Goal: Task Accomplishment & Management: Use online tool/utility

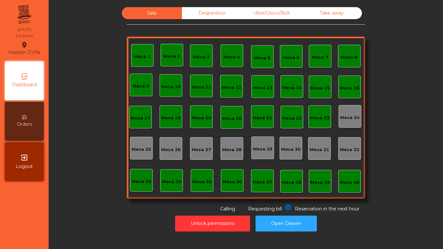
click at [274, 19] on div "Uber/Glovo/Bolt" at bounding box center [272, 13] width 60 height 12
click at [274, 18] on div "Uber/Glovo/Bolt" at bounding box center [272, 13] width 60 height 12
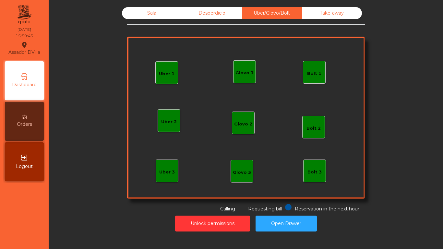
click at [314, 68] on div "Bolt 1" at bounding box center [314, 72] width 14 height 9
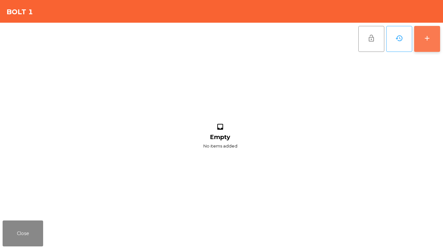
click at [430, 43] on button "add" at bounding box center [427, 39] width 26 height 26
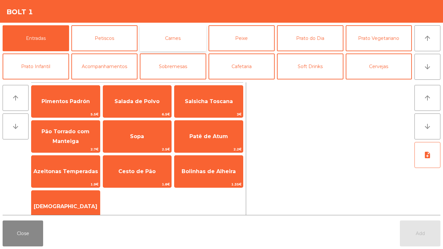
click at [193, 42] on button "Carnes" at bounding box center [173, 38] width 67 height 26
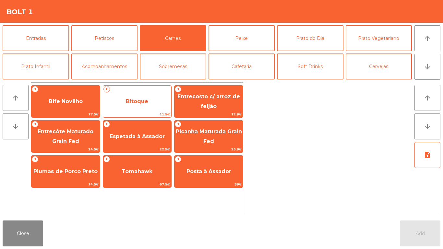
click at [122, 95] on span "Bitoque" at bounding box center [137, 102] width 68 height 18
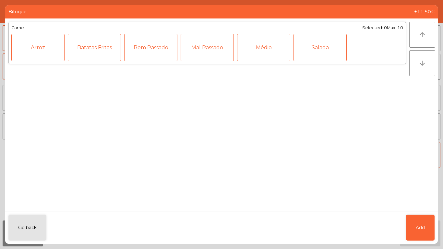
click at [285, 50] on div "Médio" at bounding box center [263, 48] width 53 height 28
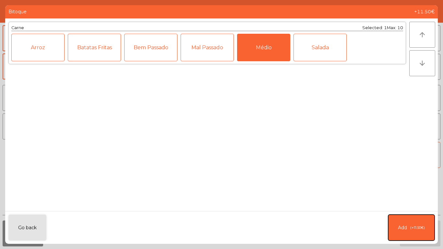
drag, startPoint x: 396, startPoint y: 226, endPoint x: 240, endPoint y: 78, distance: 214.6
click at [396, 222] on button "Add (+11.50€)" at bounding box center [411, 228] width 46 height 26
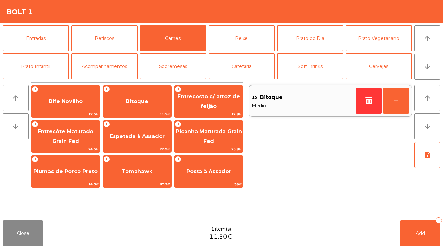
scroll to position [56, 0]
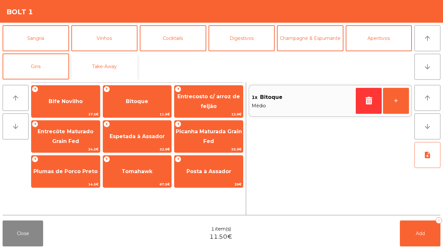
click at [123, 68] on button "Take-Away" at bounding box center [104, 67] width 67 height 26
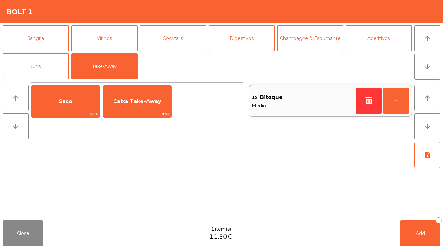
click at [102, 90] on div "Saco 0.1€ Caixa Take-Away 0.5€" at bounding box center [137, 101] width 212 height 32
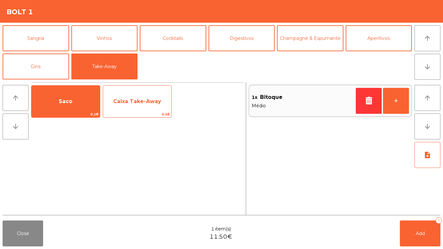
drag, startPoint x: 92, startPoint y: 97, endPoint x: 144, endPoint y: 105, distance: 52.4
click at [97, 97] on span "Saco" at bounding box center [65, 102] width 68 height 18
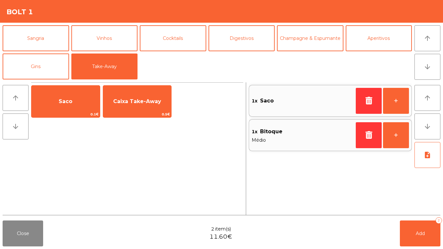
drag, startPoint x: 151, startPoint y: 105, endPoint x: 247, endPoint y: 142, distance: 103.1
click at [152, 105] on span "Caixa Take-Away" at bounding box center [137, 102] width 68 height 18
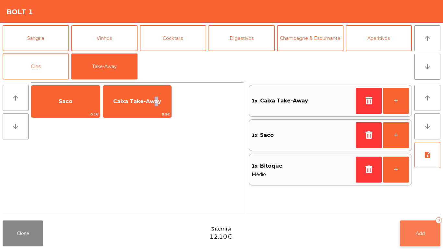
click at [416, 229] on button "Add 3" at bounding box center [420, 234] width 41 height 26
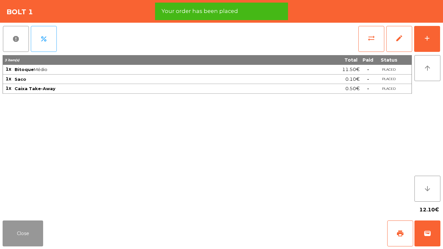
click at [24, 229] on button "Close" at bounding box center [23, 234] width 41 height 26
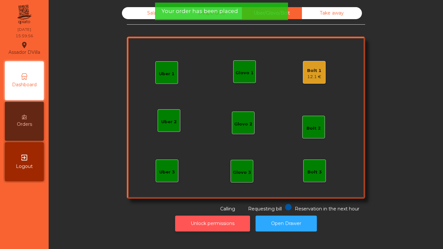
click at [217, 225] on button "Unlock permissions" at bounding box center [212, 224] width 75 height 16
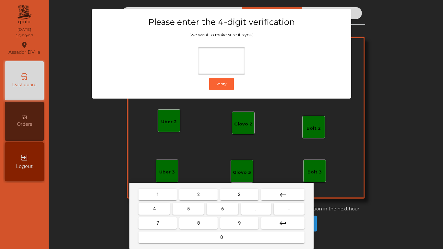
drag, startPoint x: 201, startPoint y: 195, endPoint x: 151, endPoint y: 208, distance: 51.6
click at [201, 195] on button "2" at bounding box center [198, 195] width 38 height 12
drag, startPoint x: 150, startPoint y: 209, endPoint x: 163, endPoint y: 209, distance: 12.3
click at [154, 209] on button "4" at bounding box center [154, 209] width 31 height 12
drag, startPoint x: 217, startPoint y: 210, endPoint x: 234, endPoint y: 227, distance: 23.9
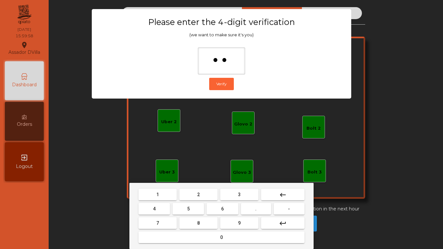
click at [220, 212] on button "6" at bounding box center [222, 209] width 31 height 12
click at [235, 227] on button "9" at bounding box center [239, 223] width 38 height 12
type input "****"
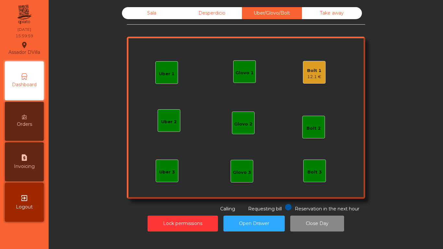
click at [311, 68] on div "Bolt 1" at bounding box center [314, 71] width 14 height 6
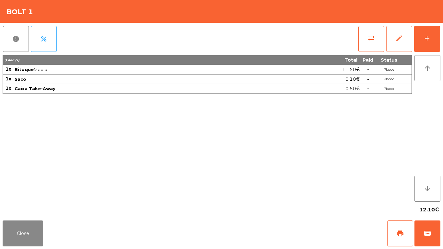
click at [397, 36] on span "edit" at bounding box center [400, 38] width 8 height 8
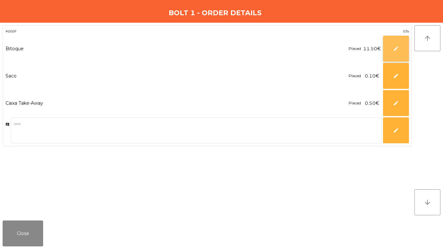
click at [399, 48] on span "edit" at bounding box center [396, 49] width 6 height 6
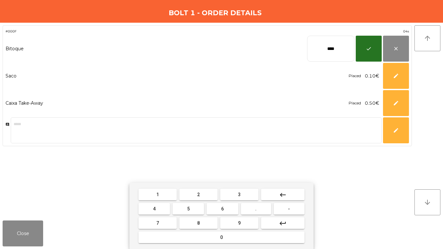
click at [329, 55] on input "****" at bounding box center [330, 49] width 47 height 26
type input "*****"
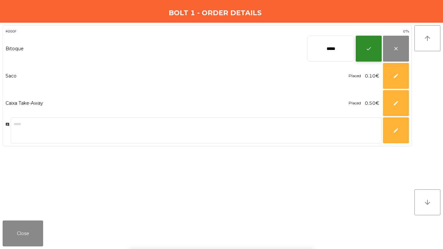
click at [374, 48] on button "check" at bounding box center [369, 49] width 26 height 26
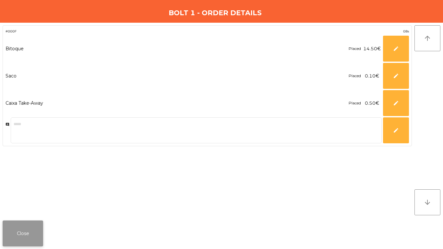
click at [20, 232] on button "Close" at bounding box center [23, 234] width 41 height 26
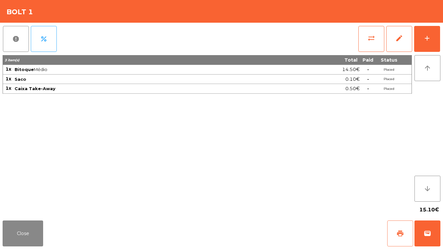
click at [407, 233] on button "print" at bounding box center [400, 234] width 26 height 26
click at [428, 238] on button "wallet" at bounding box center [428, 234] width 26 height 26
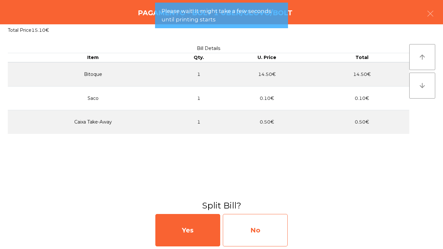
click at [252, 229] on div "No" at bounding box center [255, 230] width 65 height 32
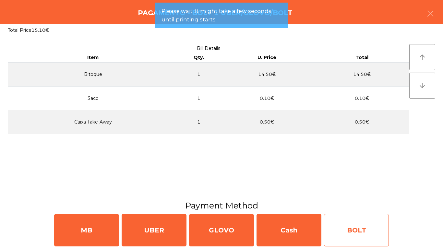
click at [362, 226] on div "BOLT" at bounding box center [356, 230] width 65 height 32
select select "**"
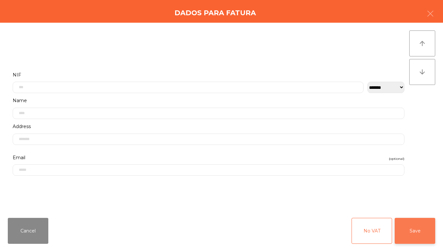
click at [419, 232] on button "Save" at bounding box center [415, 231] width 41 height 26
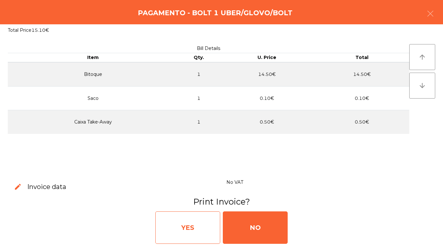
click at [215, 225] on div "YES" at bounding box center [187, 228] width 65 height 32
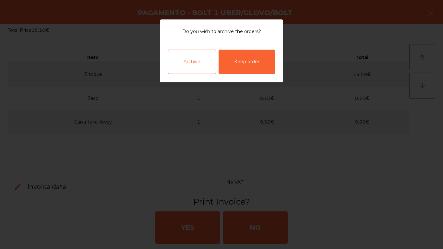
click at [191, 64] on div "Archive" at bounding box center [192, 62] width 48 height 24
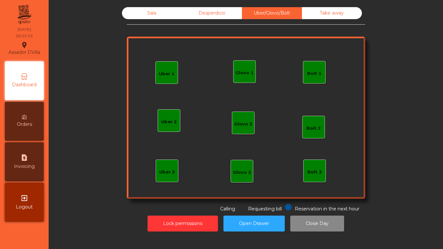
click at [150, 13] on div "Sala" at bounding box center [152, 13] width 60 height 12
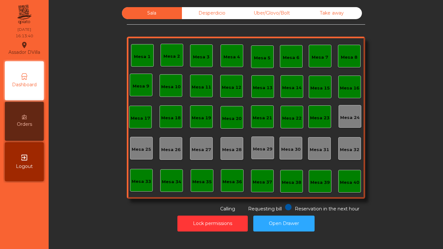
click at [262, 18] on div "Uber/Glovo/Bolt" at bounding box center [272, 13] width 60 height 12
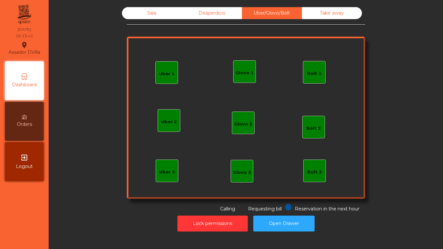
click at [238, 71] on div "Glovo 1" at bounding box center [245, 73] width 18 height 6
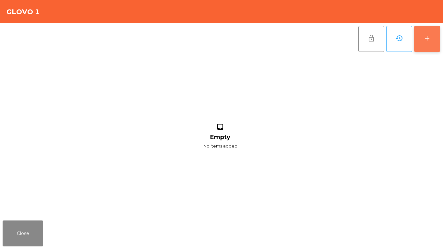
click at [428, 38] on div "add" at bounding box center [428, 38] width 8 height 8
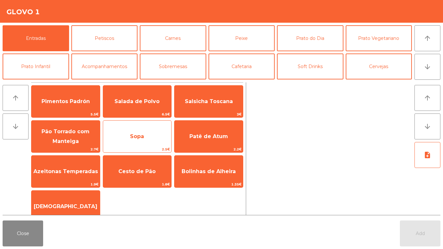
click at [137, 132] on span "Sopa" at bounding box center [137, 137] width 68 height 18
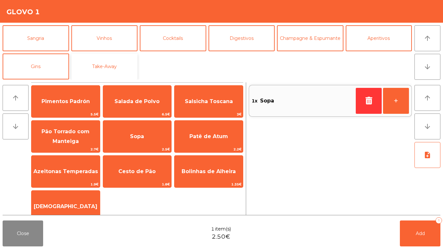
click at [108, 70] on button "Take-Away" at bounding box center [104, 67] width 67 height 26
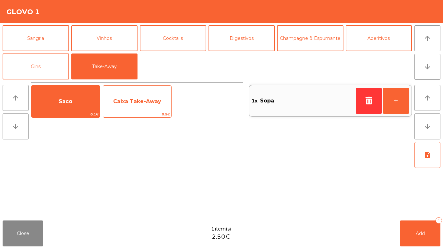
click at [127, 108] on span "Caixa Take-Away" at bounding box center [137, 102] width 68 height 18
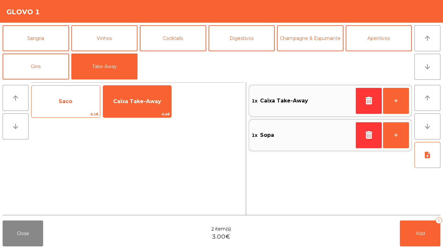
click at [68, 101] on span "Saco" at bounding box center [66, 101] width 14 height 6
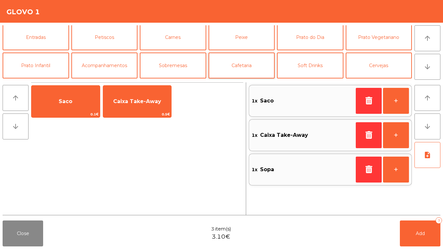
scroll to position [0, 0]
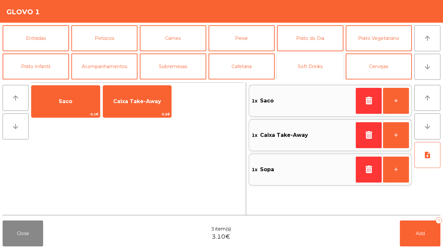
click at [292, 72] on button "Soft Drinks" at bounding box center [310, 67] width 67 height 26
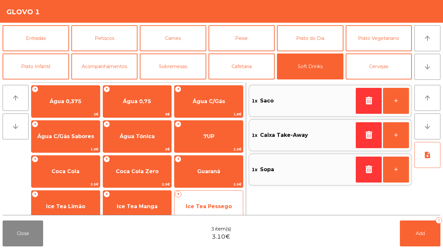
click at [215, 208] on span "Ice Tea Pessego" at bounding box center [209, 206] width 46 height 6
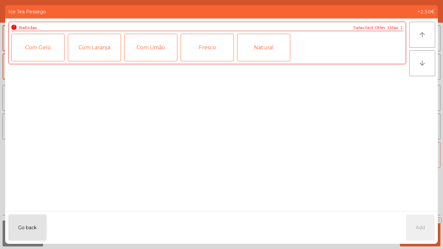
click at [210, 51] on div "Fresco" at bounding box center [207, 48] width 53 height 28
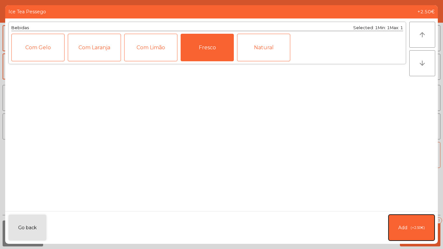
click at [430, 224] on button "Add (+2.50€)" at bounding box center [412, 228] width 46 height 26
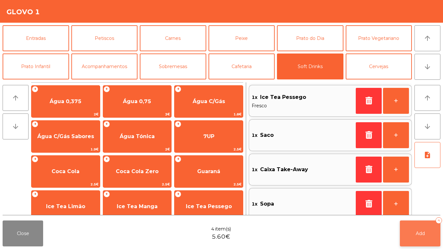
click at [429, 243] on button "Add 4" at bounding box center [420, 234] width 41 height 26
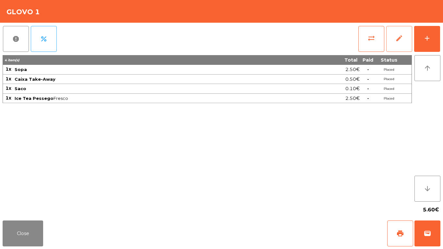
click at [412, 41] on button "edit" at bounding box center [400, 39] width 26 height 26
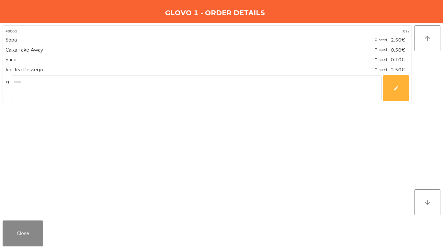
click at [401, 41] on span "2.50€" at bounding box center [398, 40] width 14 height 9
click at [30, 232] on button "Close" at bounding box center [23, 234] width 41 height 26
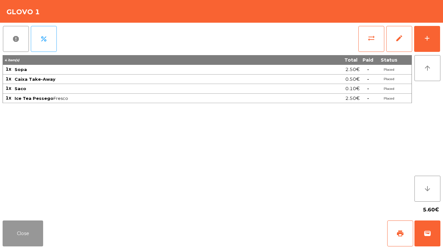
click at [31, 231] on button "Close" at bounding box center [23, 234] width 41 height 26
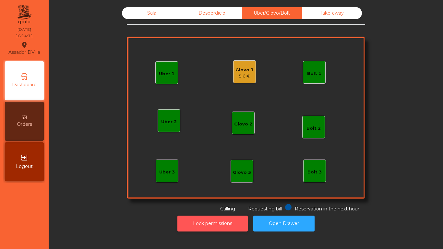
click at [205, 229] on button "Lock permissions" at bounding box center [213, 224] width 70 height 16
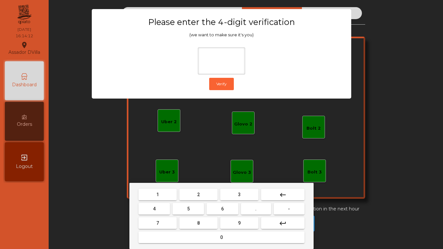
drag, startPoint x: 193, startPoint y: 193, endPoint x: 165, endPoint y: 211, distance: 34.0
click at [194, 195] on button "2" at bounding box center [198, 195] width 38 height 12
drag, startPoint x: 165, startPoint y: 211, endPoint x: 186, endPoint y: 211, distance: 21.7
click at [167, 211] on button "4" at bounding box center [154, 209] width 31 height 12
drag, startPoint x: 219, startPoint y: 212, endPoint x: 233, endPoint y: 222, distance: 17.2
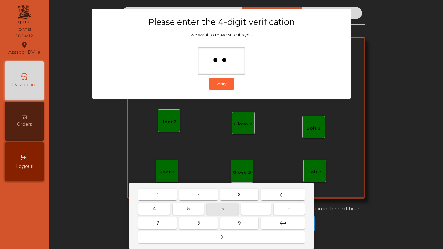
click at [220, 212] on button "6" at bounding box center [222, 209] width 31 height 12
click at [236, 226] on button "9" at bounding box center [239, 223] width 38 height 12
type input "****"
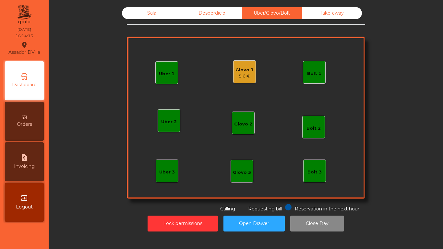
click at [240, 69] on div "Glovo 1" at bounding box center [245, 70] width 18 height 6
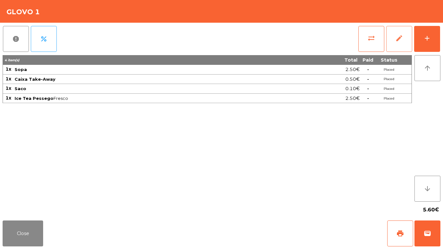
click at [400, 41] on span "edit" at bounding box center [400, 38] width 8 height 8
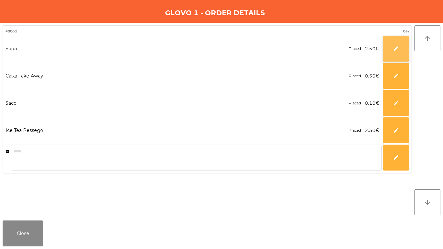
click at [408, 46] on button "edit" at bounding box center [396, 49] width 26 height 26
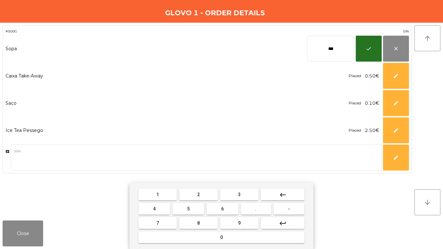
click at [322, 54] on input "***" at bounding box center [330, 49] width 47 height 26
type input "****"
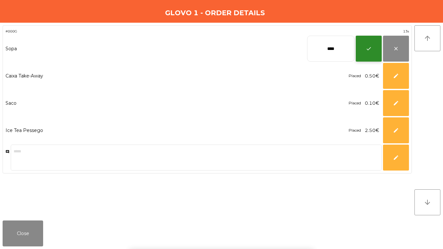
click at [373, 43] on button "check" at bounding box center [369, 49] width 26 height 26
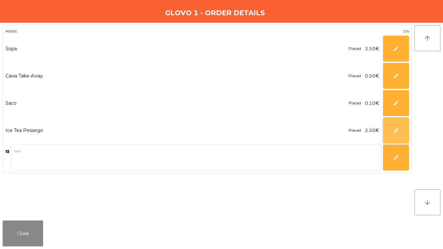
click at [397, 132] on span "edit" at bounding box center [396, 131] width 6 height 6
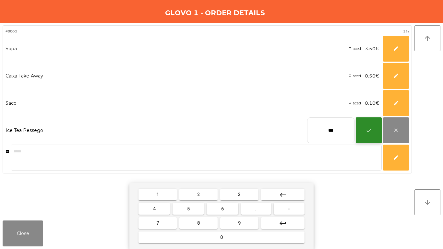
type input "***"
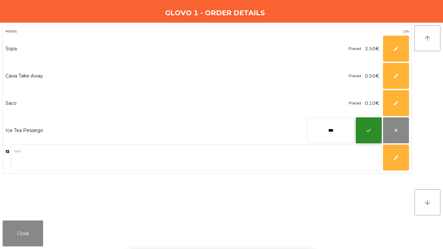
click at [372, 132] on button "check" at bounding box center [369, 130] width 26 height 26
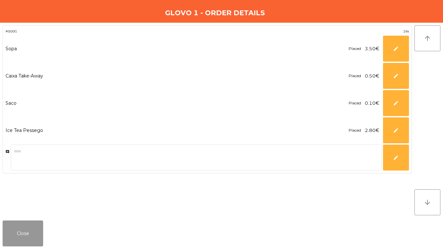
drag, startPoint x: 13, startPoint y: 229, endPoint x: 33, endPoint y: 233, distance: 20.2
click at [14, 229] on button "Close" at bounding box center [23, 234] width 41 height 26
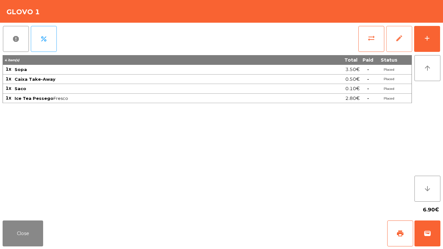
click at [400, 37] on span "edit" at bounding box center [400, 38] width 8 height 8
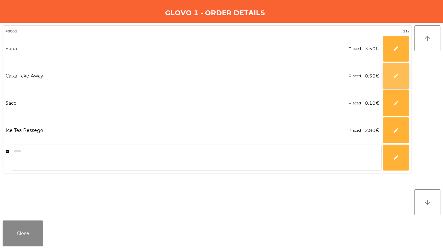
click at [404, 78] on button "edit" at bounding box center [396, 76] width 26 height 26
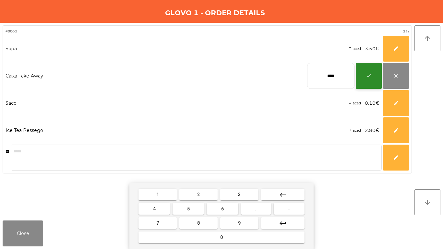
type input "****"
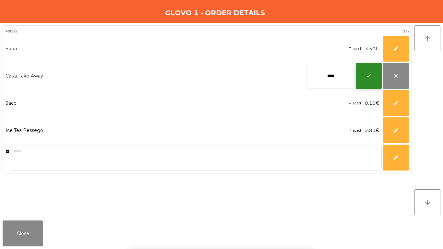
click at [381, 78] on button "check" at bounding box center [369, 76] width 26 height 26
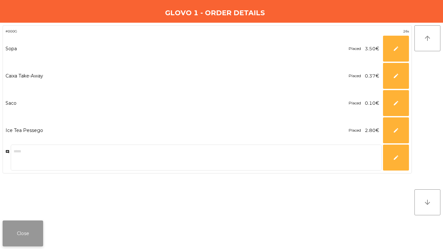
click at [32, 242] on button "Close" at bounding box center [23, 234] width 41 height 26
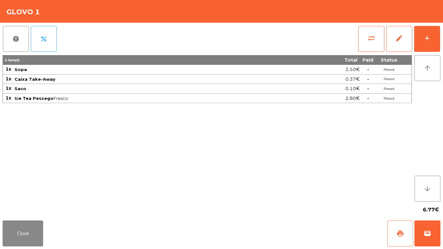
click at [401, 231] on span "print" at bounding box center [401, 234] width 8 height 8
click at [431, 230] on span "wallet" at bounding box center [428, 234] width 8 height 8
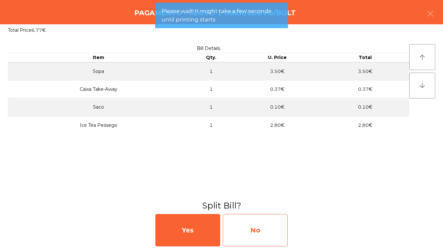
click at [227, 220] on div "No" at bounding box center [255, 230] width 65 height 32
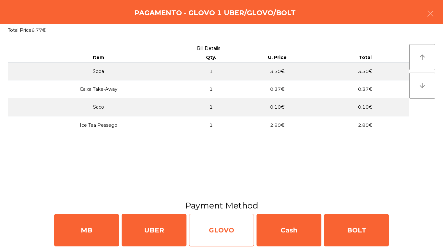
click at [211, 228] on div "GLOVO" at bounding box center [221, 230] width 65 height 32
select select "**"
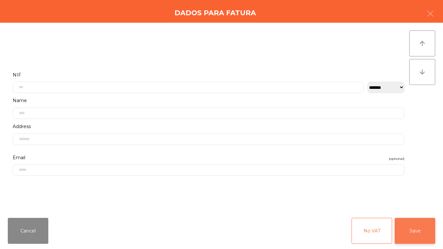
click at [404, 226] on button "Save" at bounding box center [415, 231] width 41 height 26
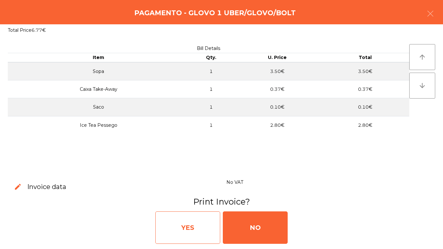
click at [168, 231] on div "YES" at bounding box center [187, 228] width 65 height 32
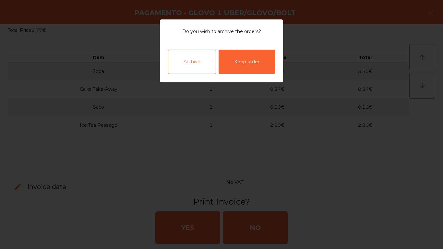
click at [216, 56] on div "Archive" at bounding box center [192, 62] width 48 height 24
